Goal: Check status: Check status

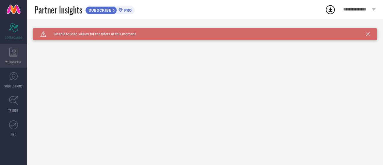
click at [15, 52] on icon at bounding box center [13, 52] width 8 height 9
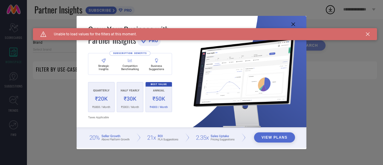
type input "1 STOP FASHION"
type input "All"
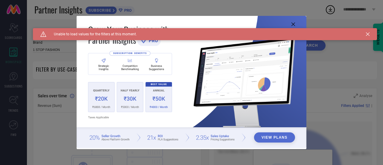
click at [293, 25] on icon at bounding box center [293, 24] width 4 height 4
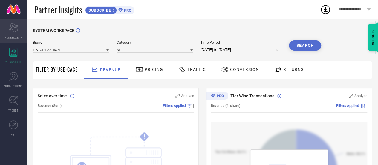
click at [13, 37] on span "SCORECARDS" at bounding box center [14, 37] width 18 height 4
